Goal: Task Accomplishment & Management: Manage account settings

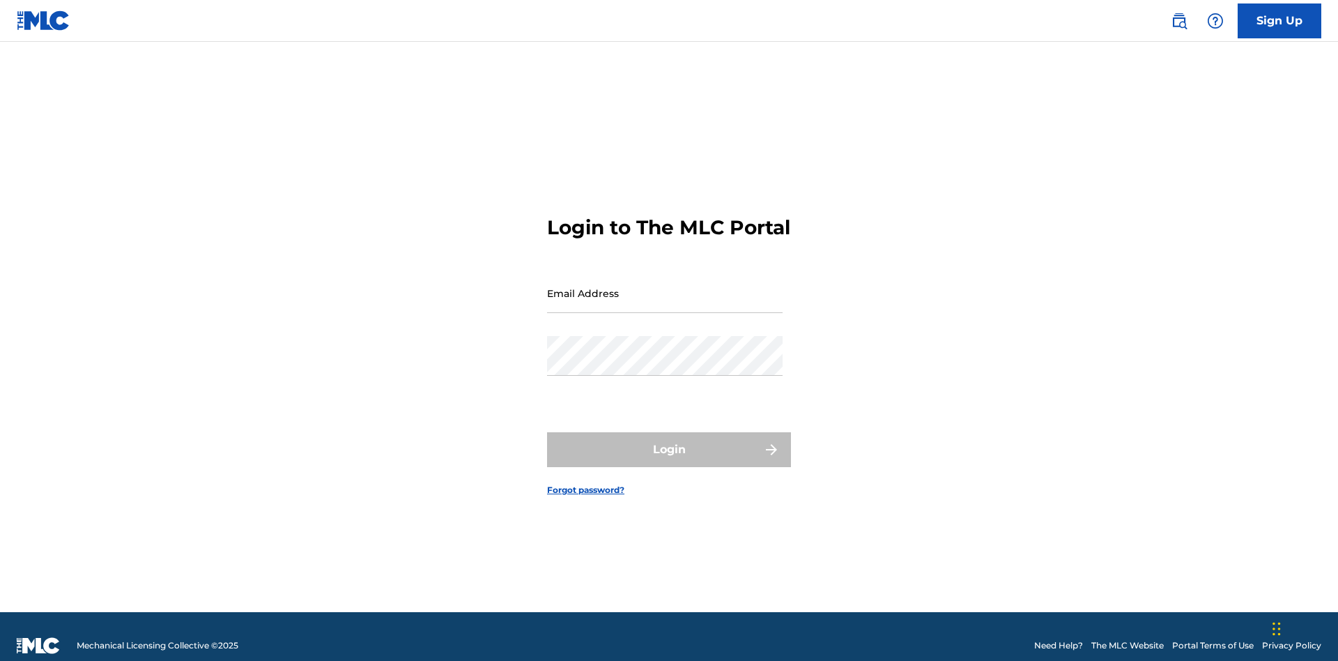
scroll to position [18, 0]
click at [665, 286] on input "Email Address" at bounding box center [665, 293] width 236 height 40
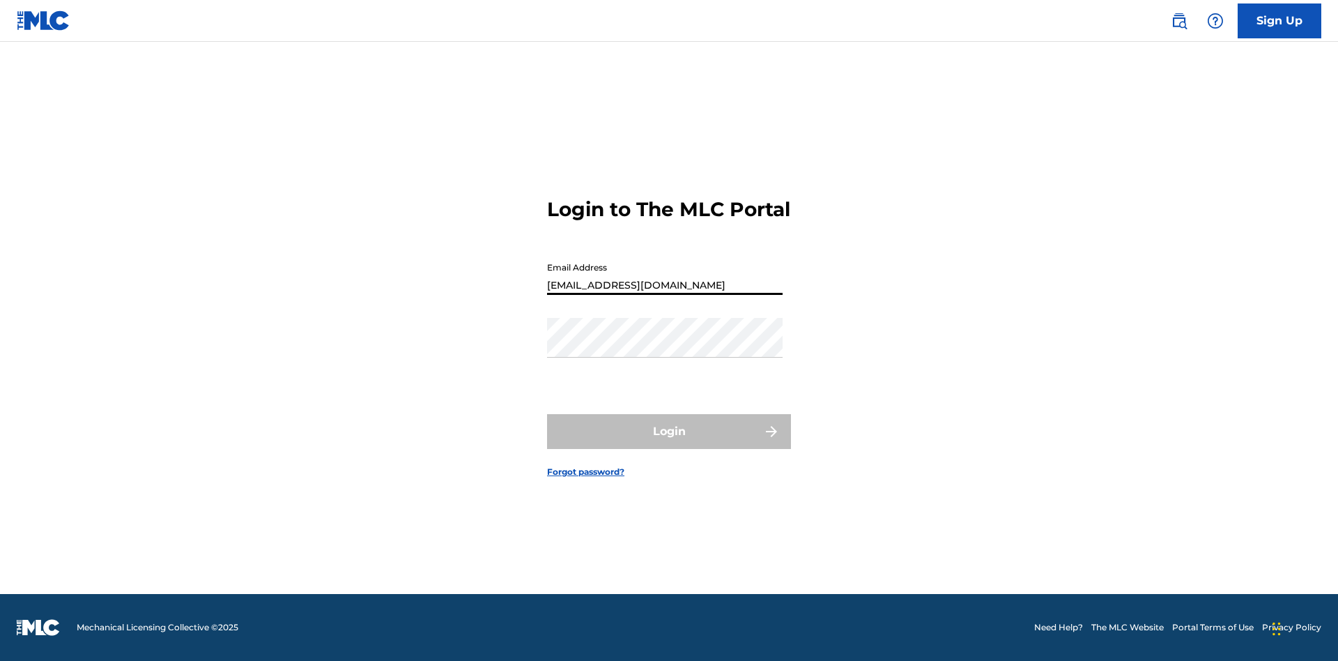
type input "[EMAIL_ADDRESS][DOMAIN_NAME]"
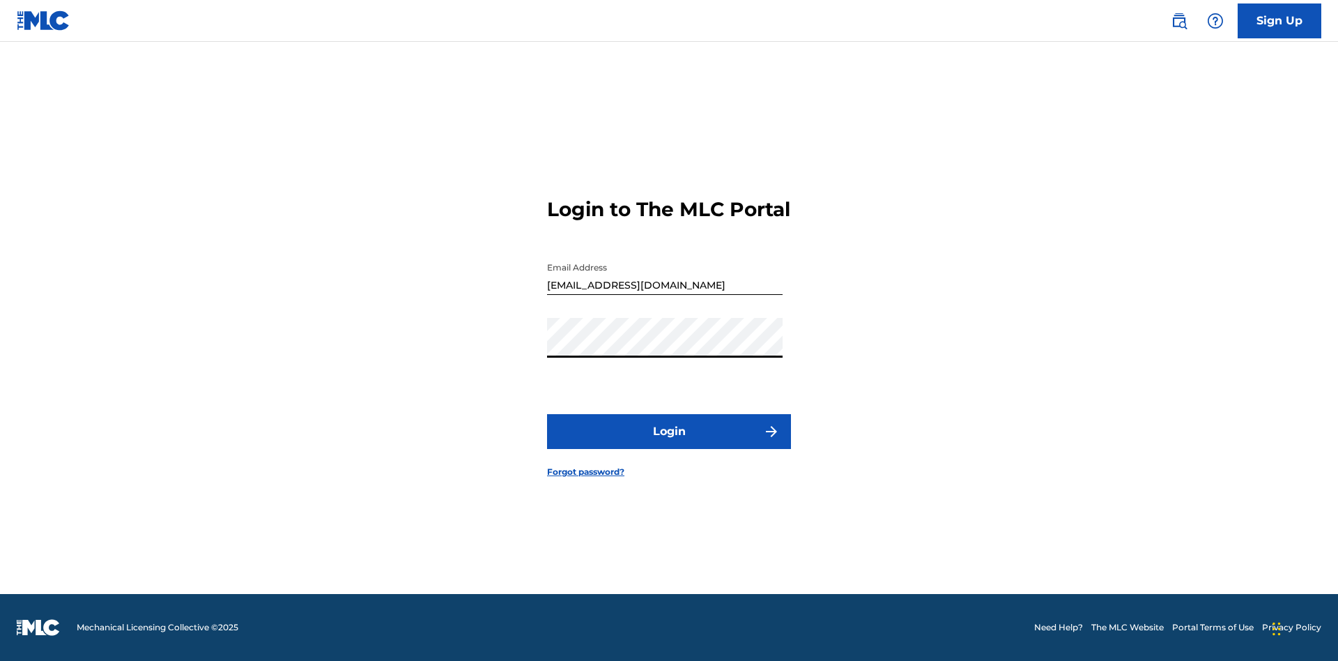
click at [669, 443] on button "Login" at bounding box center [669, 431] width 244 height 35
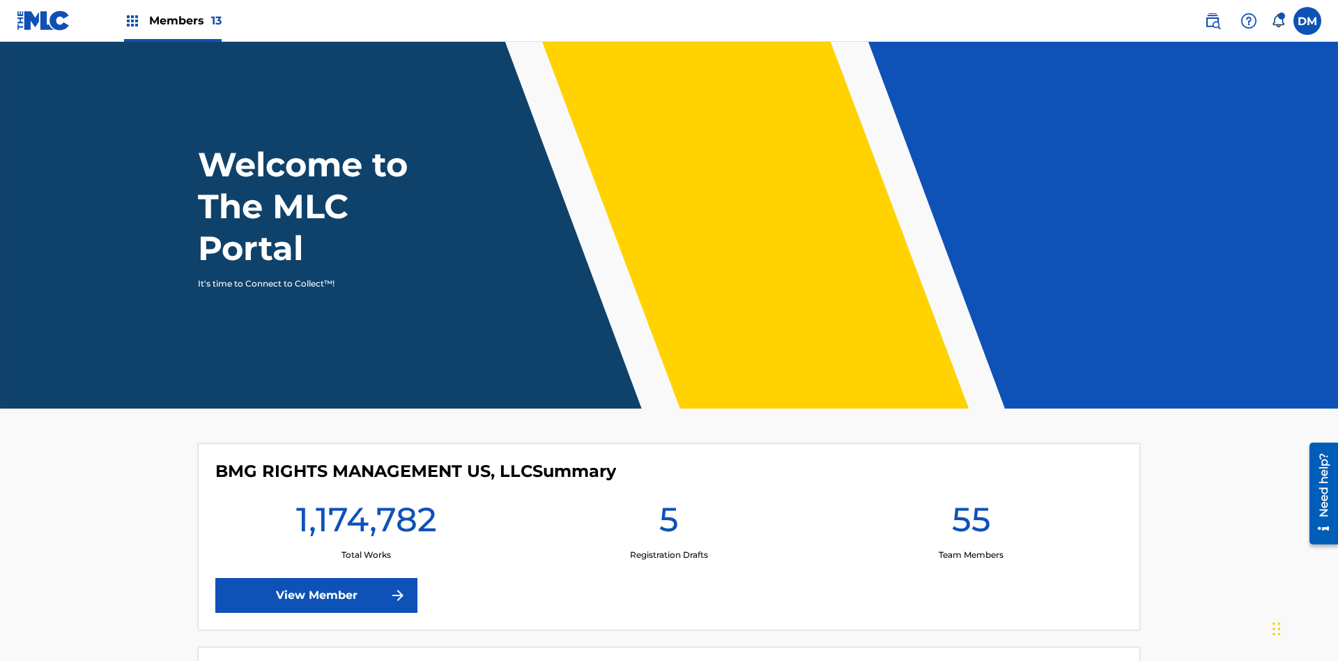
click at [172, 20] on span "Members 13" at bounding box center [185, 21] width 72 height 16
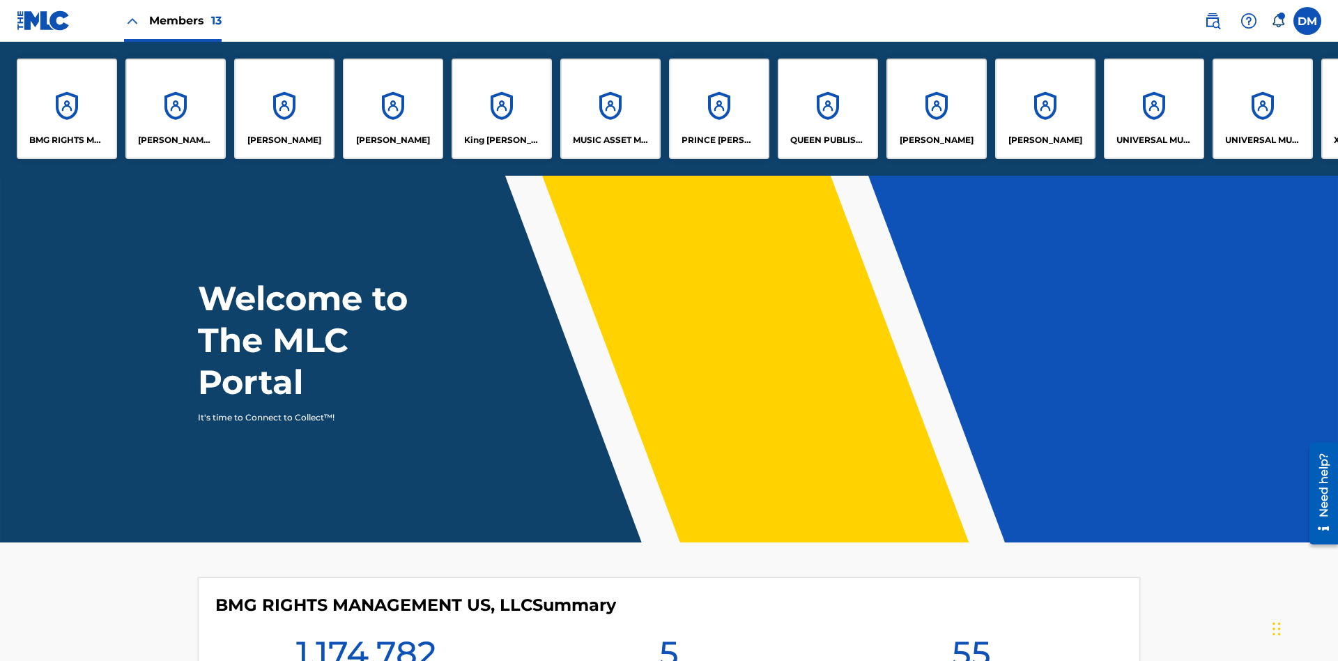
click at [718, 140] on p "PRINCE [PERSON_NAME]" at bounding box center [720, 140] width 76 height 13
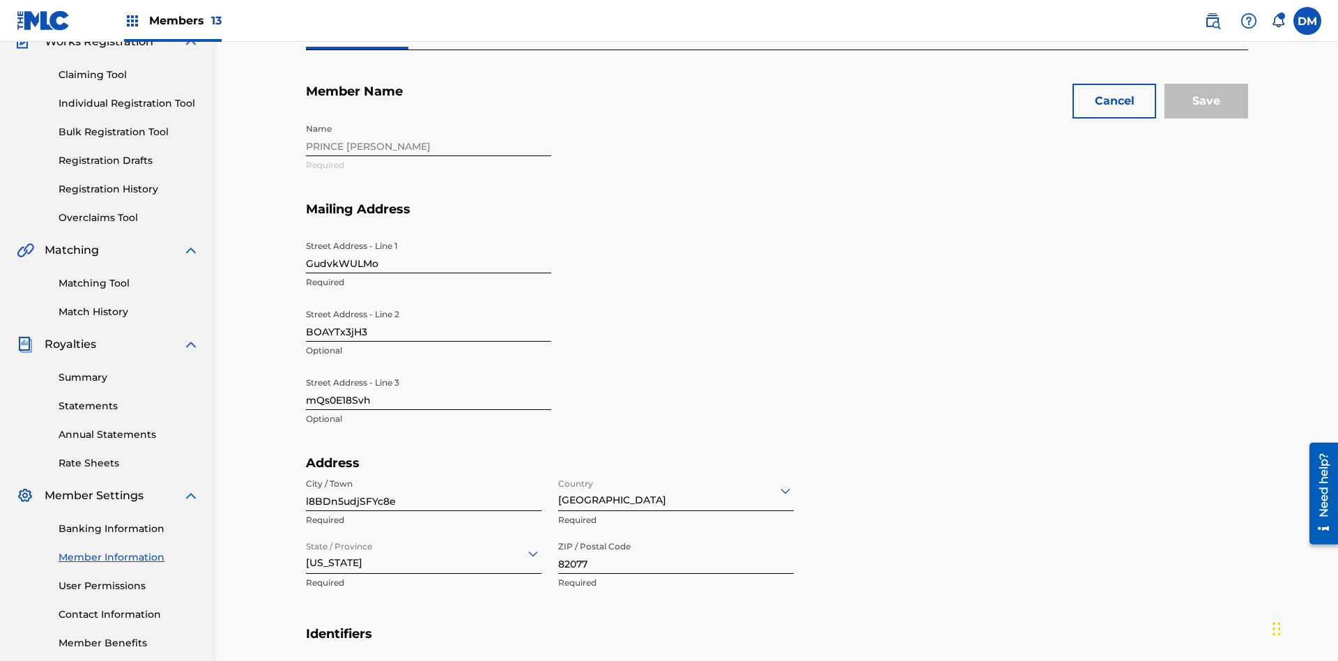
click at [429, 233] on input "GudvkWULMo" at bounding box center [428, 253] width 245 height 40
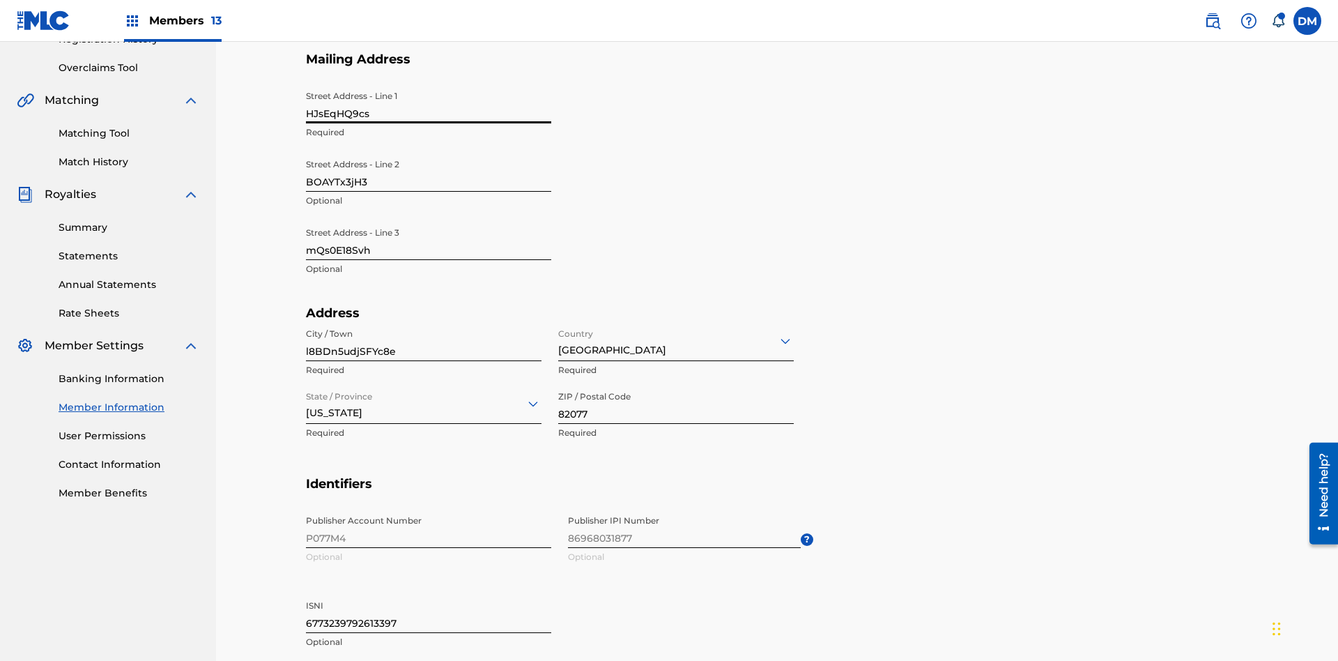
type input "HJsEqHQ9cs"
click at [429, 152] on input "BOAYTx3jH3" at bounding box center [428, 172] width 245 height 40
type input "o3mv3E3lQu"
click at [429, 220] on input "mQs0E18Svh" at bounding box center [428, 240] width 245 height 40
type input "YUZywO6jkR"
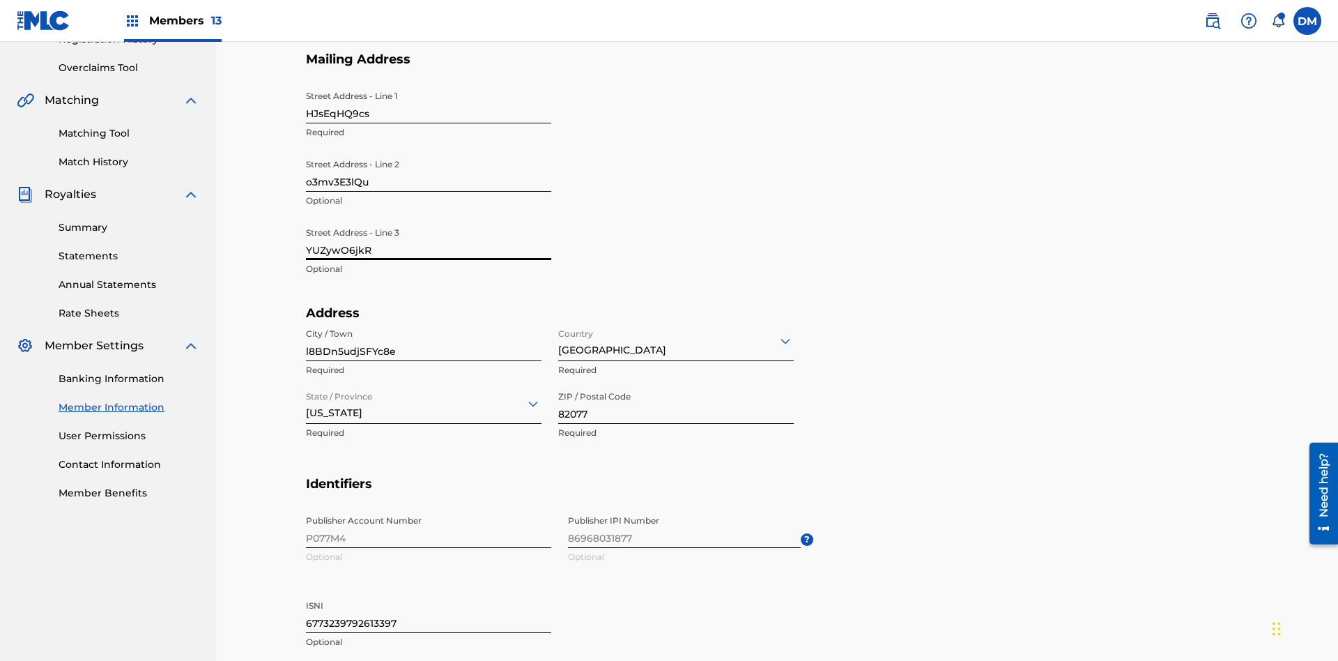
click at [424, 321] on input "l8BDn5udjSFYc8e" at bounding box center [424, 341] width 236 height 40
type input "KdqdXmXT7SkD1RN"
click at [559, 333] on input "Country" at bounding box center [559, 340] width 3 height 15
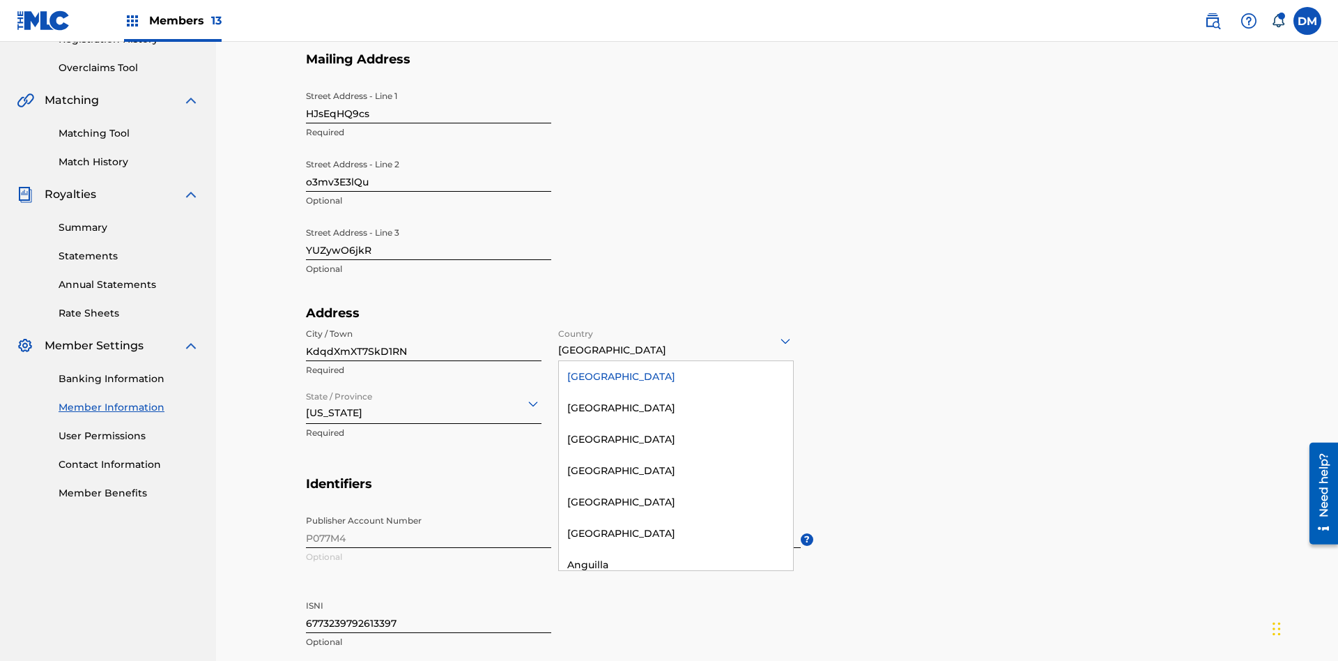
click at [676, 361] on div "United States" at bounding box center [676, 376] width 234 height 31
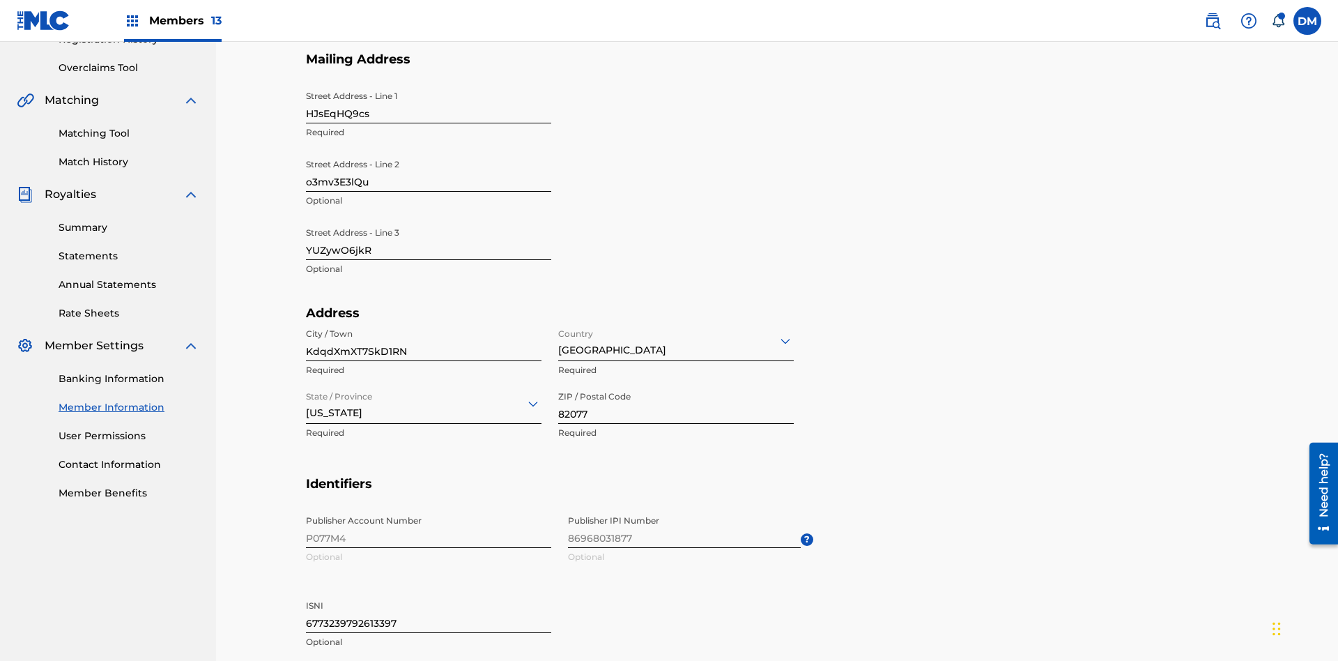
click at [307, 396] on input "State / Province" at bounding box center [307, 403] width 3 height 15
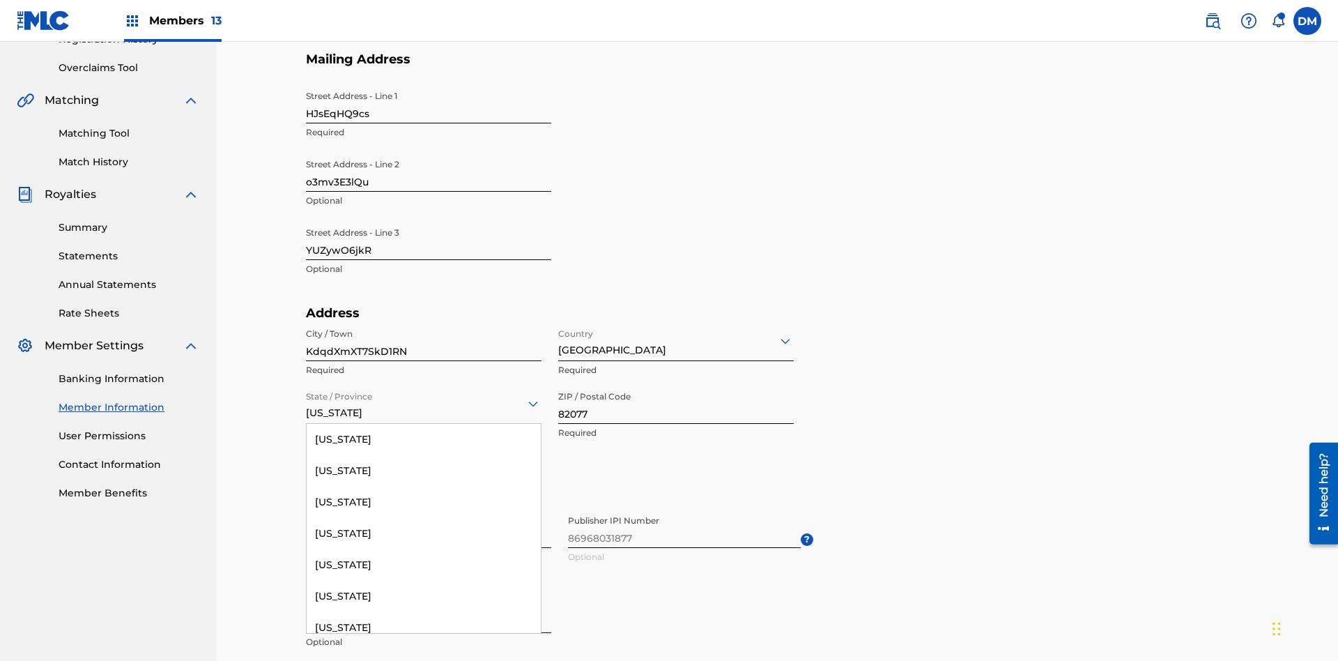
click at [676, 384] on input "82077" at bounding box center [676, 404] width 236 height 40
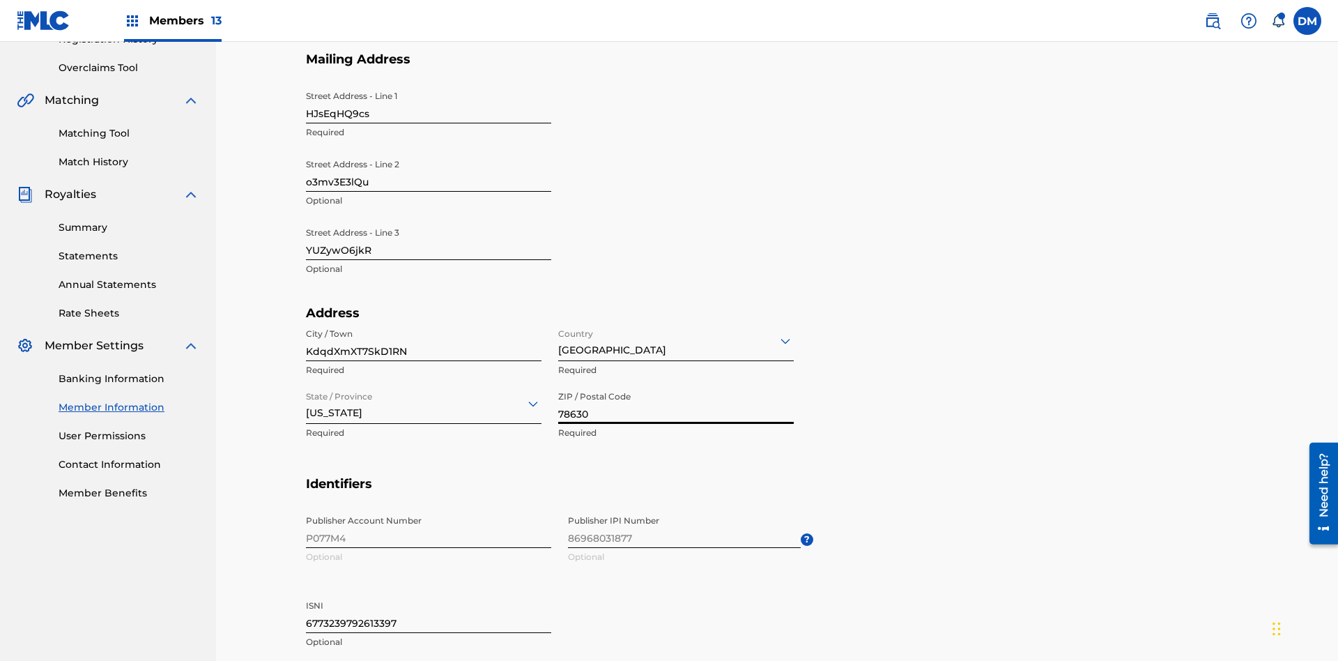
type input "78630"
click at [429, 593] on input "6773239792613397" at bounding box center [428, 613] width 245 height 40
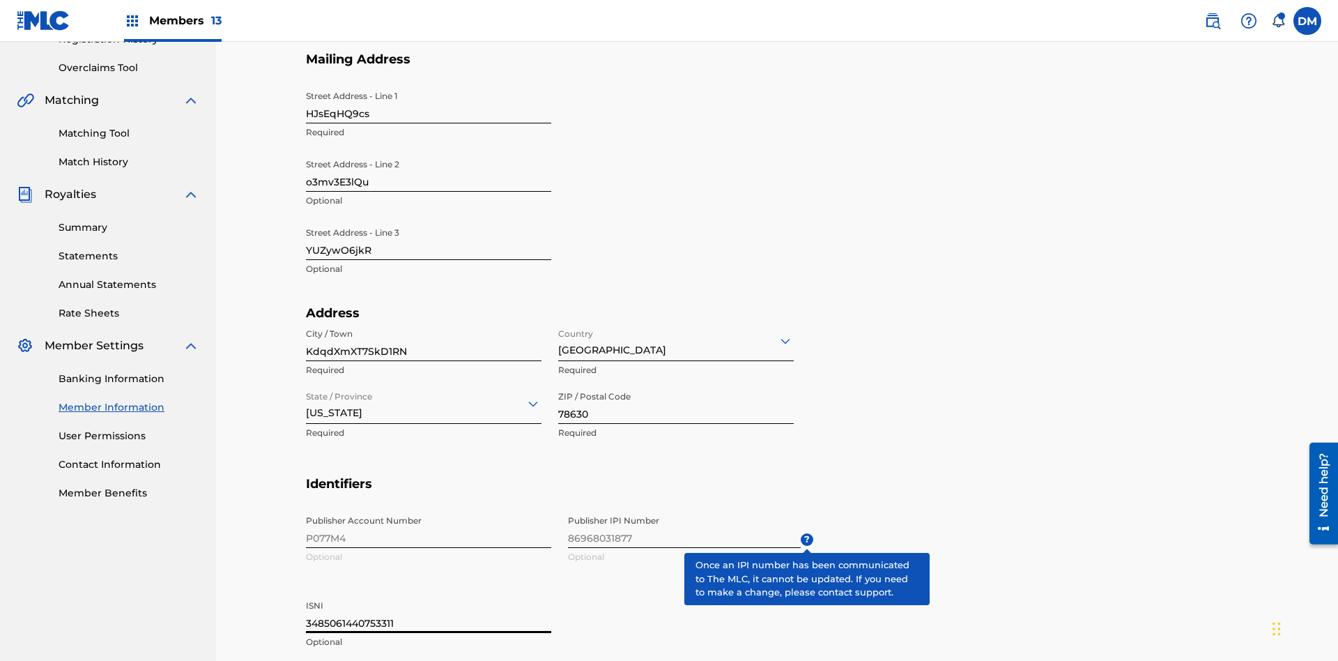
type input "3485061440753311"
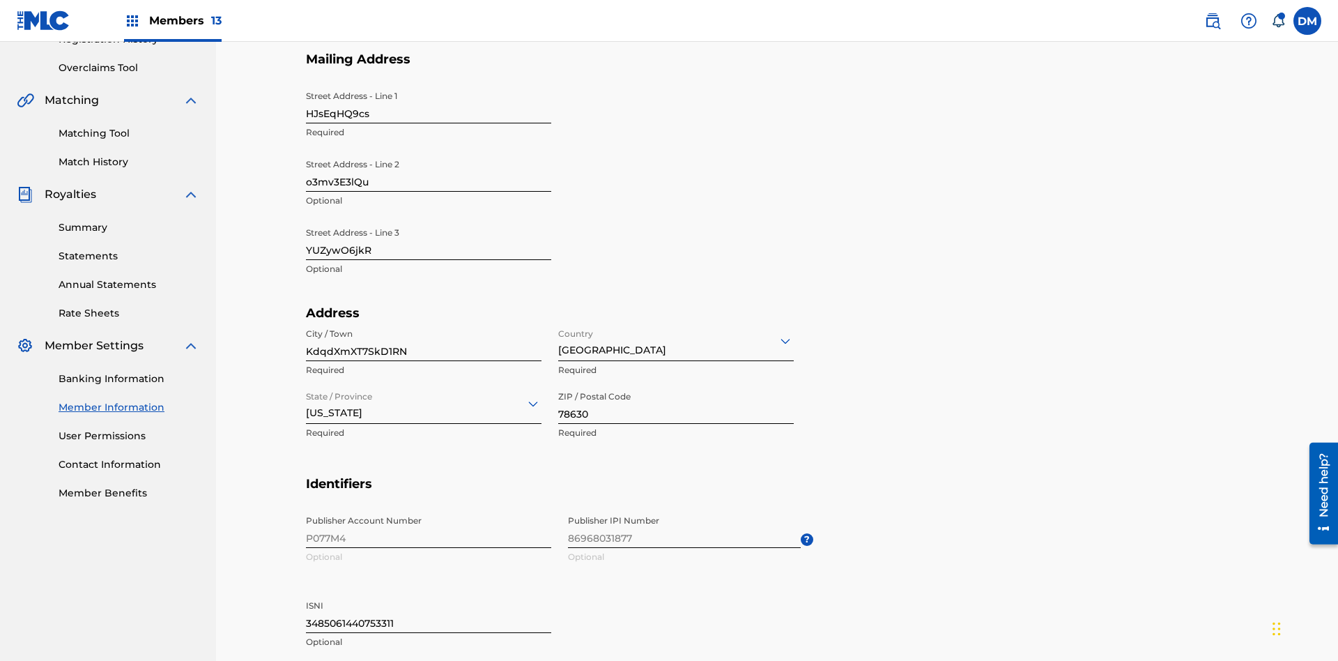
type input "865"
type input "3432438"
type input "l3Q90@qOSDo.com"
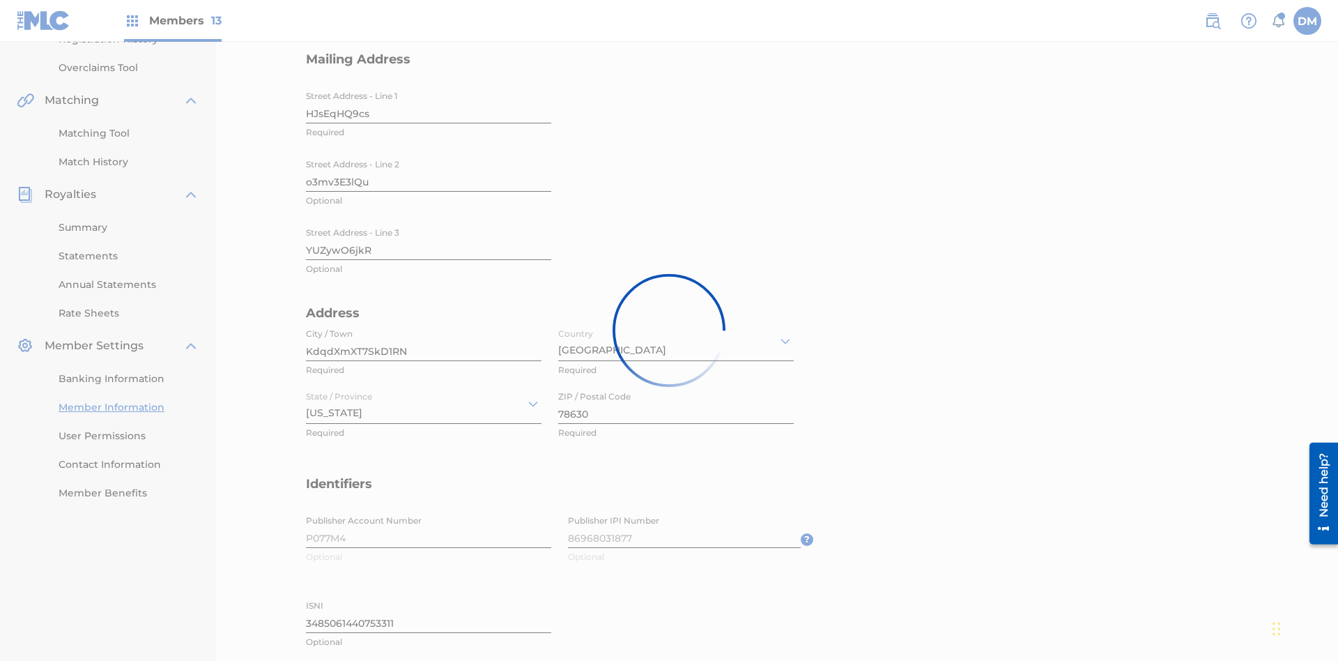
scroll to position [130, 0]
